Goal: Information Seeking & Learning: Learn about a topic

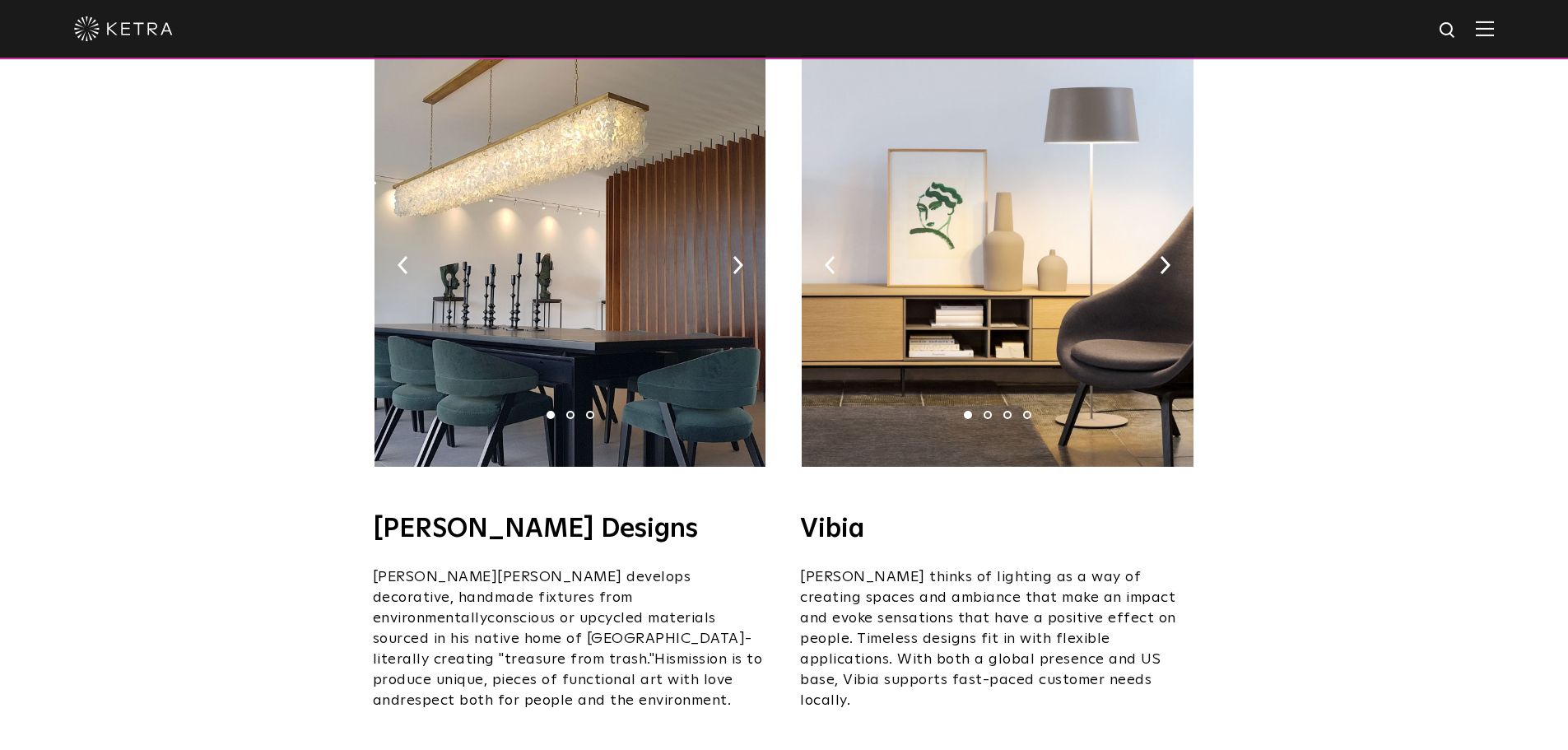
scroll to position [2716, 0]
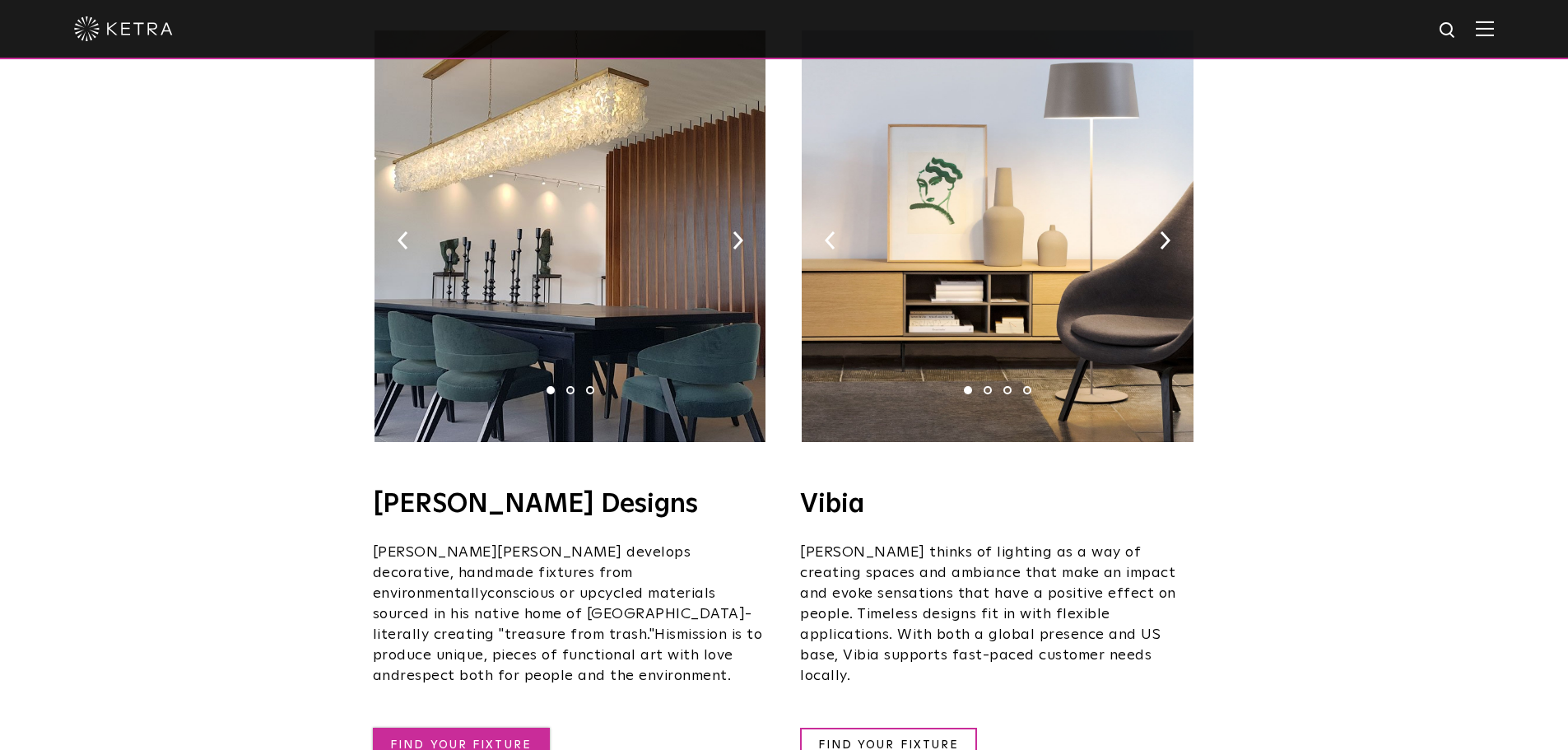
click at [490, 728] on link "FIND YOUR FIXTURE" at bounding box center [461, 745] width 177 height 35
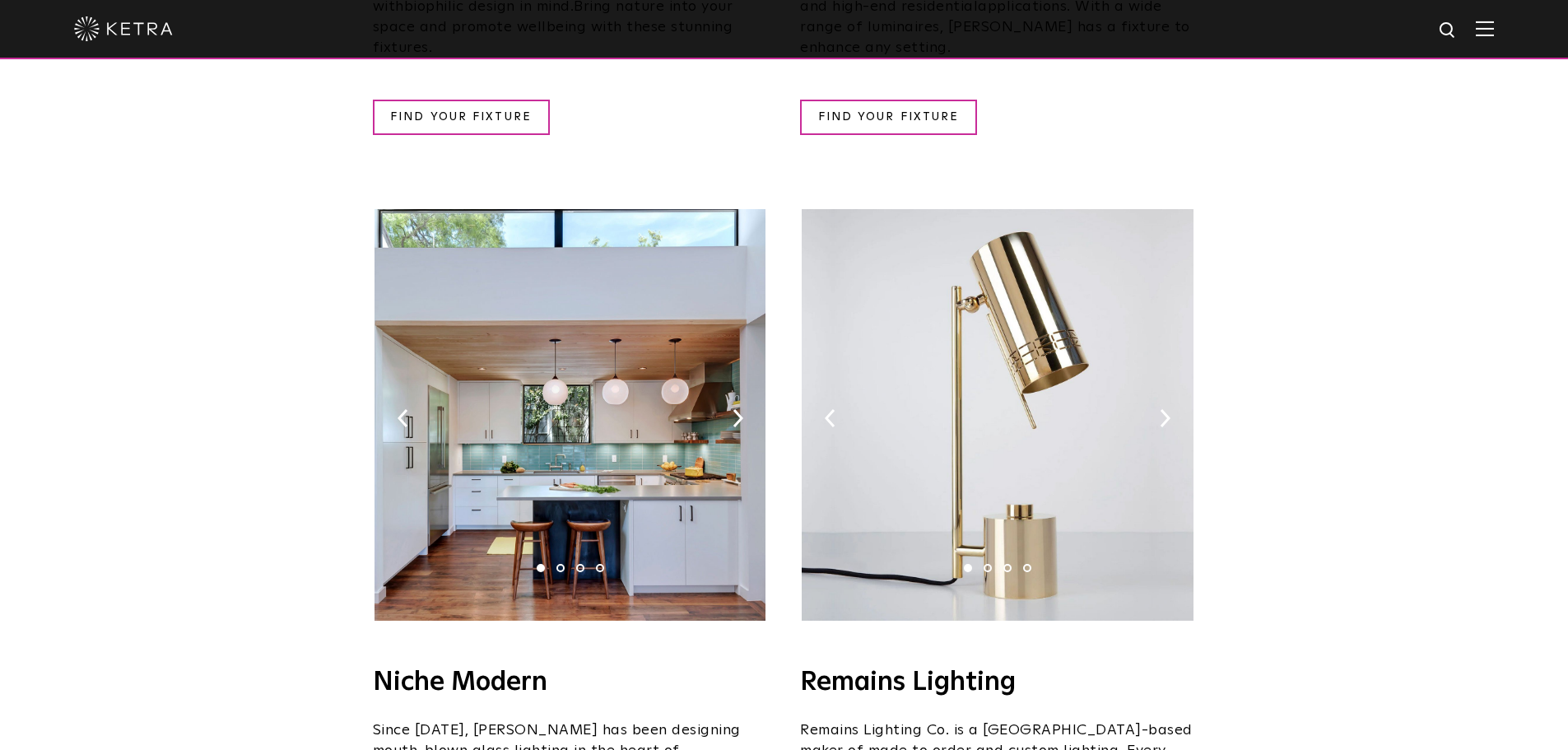
scroll to position [1976, 0]
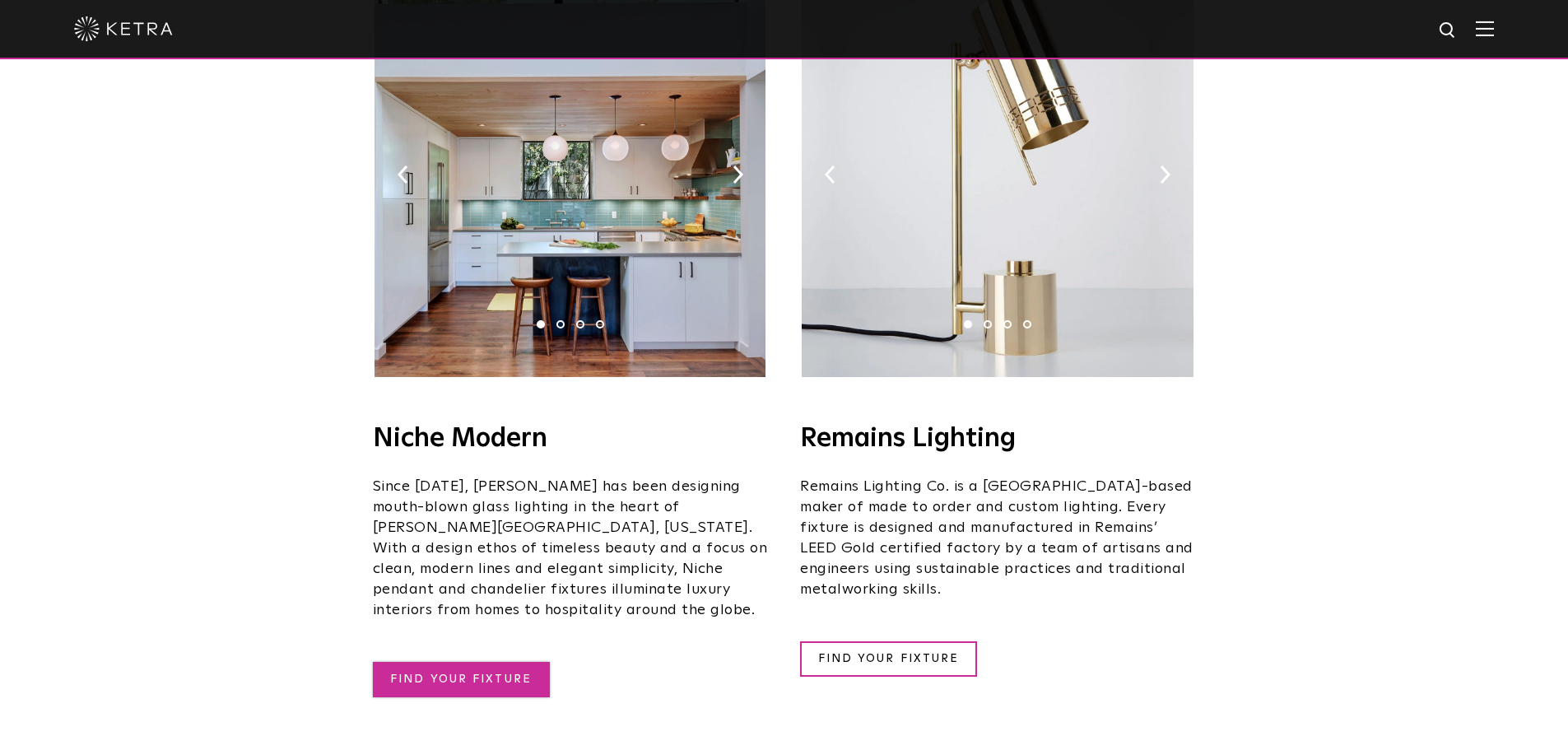
click at [500, 661] on link "FIND YOUR FIXTURE" at bounding box center [461, 679] width 177 height 35
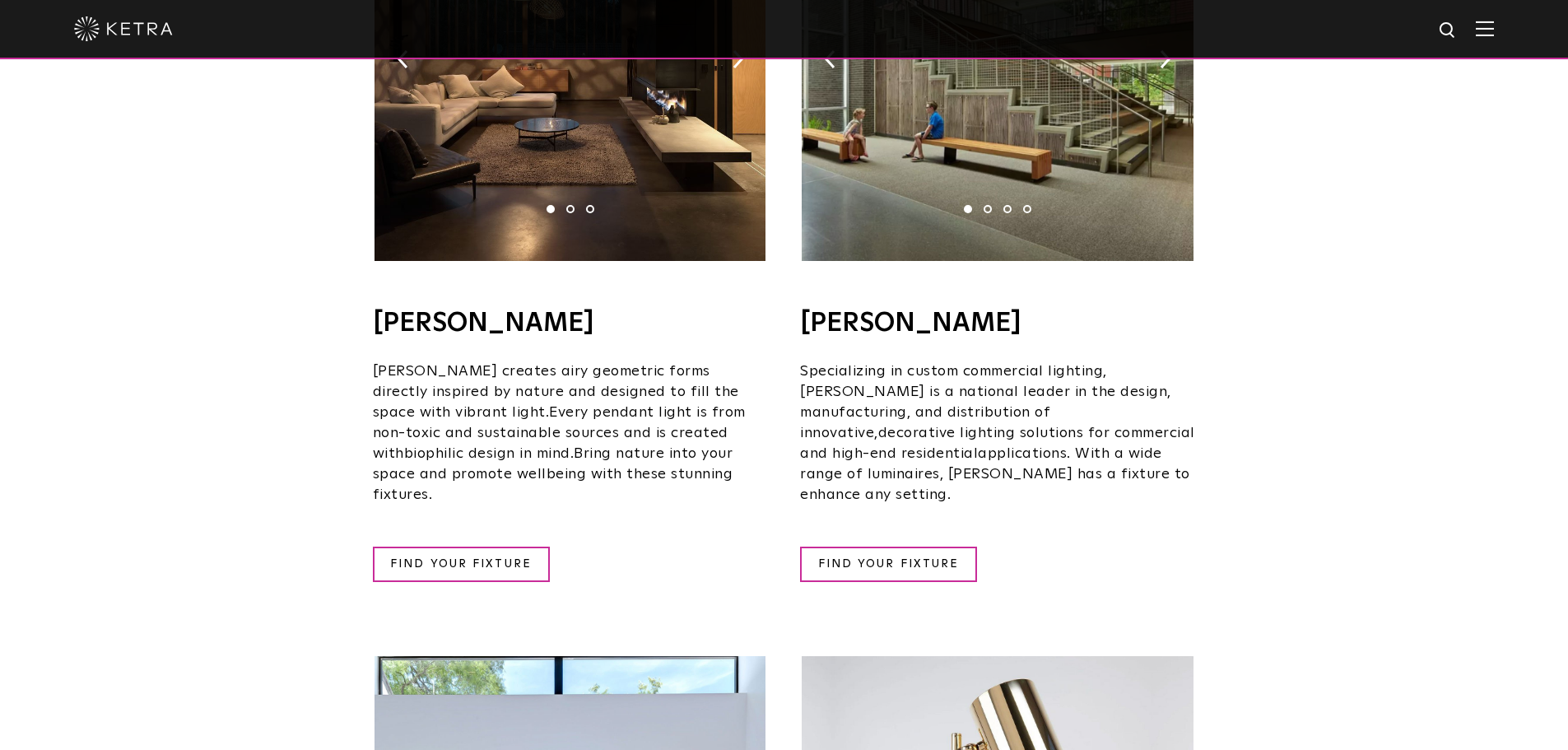
scroll to position [1399, 0]
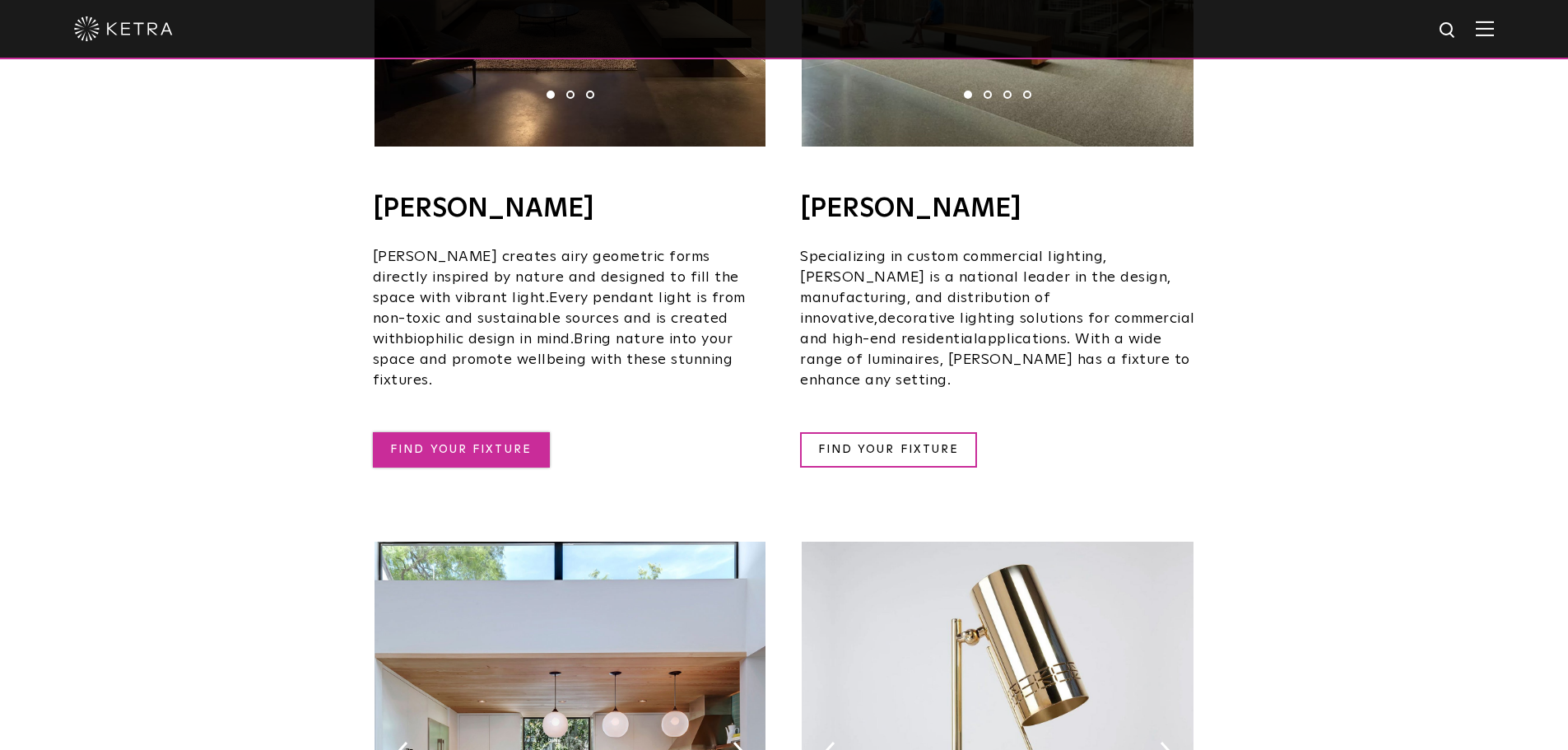
click at [505, 432] on link "FIND YOUR FIXTURE" at bounding box center [461, 449] width 177 height 35
